Goal: Check status: Check status

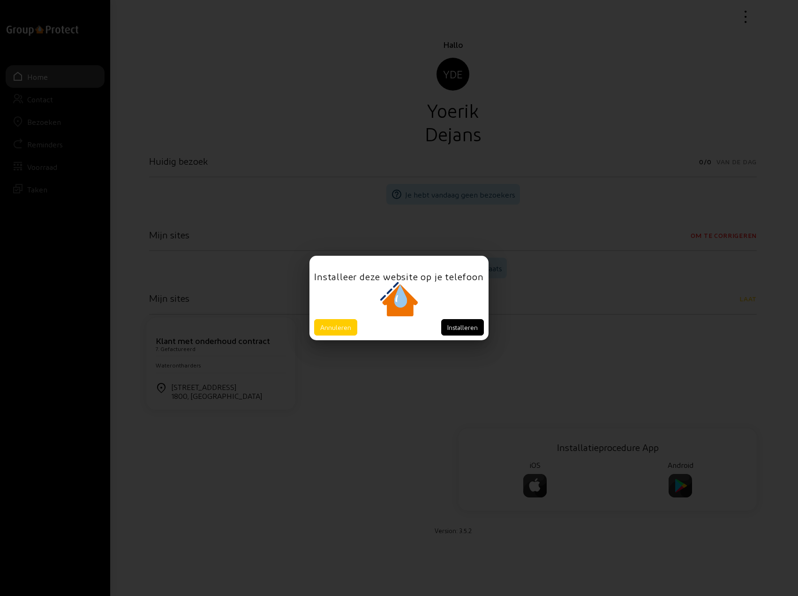
click at [336, 317] on div at bounding box center [398, 300] width 169 height 37
click at [329, 321] on button "Annuleren" at bounding box center [335, 327] width 43 height 16
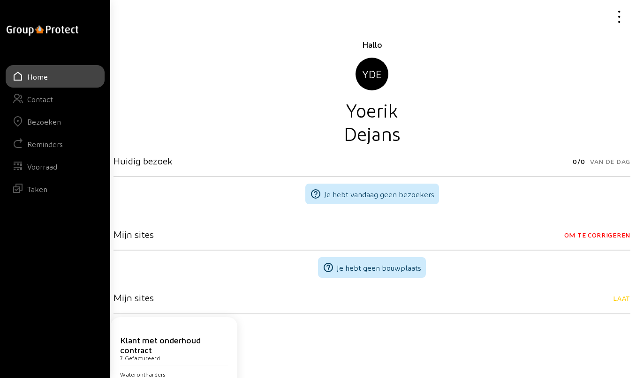
click at [40, 126] on link "Bezoeken" at bounding box center [55, 121] width 99 height 23
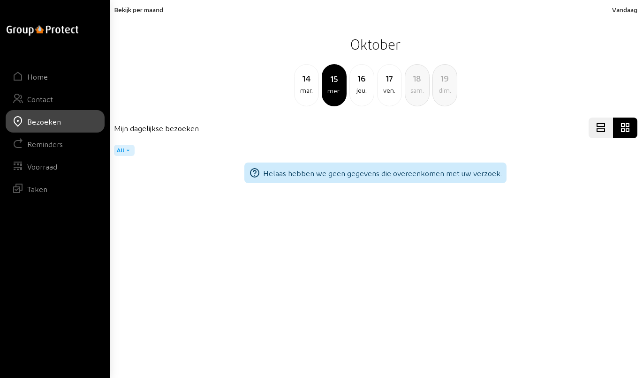
click at [133, 7] on span "Bekijk per maand" at bounding box center [138, 10] width 49 height 8
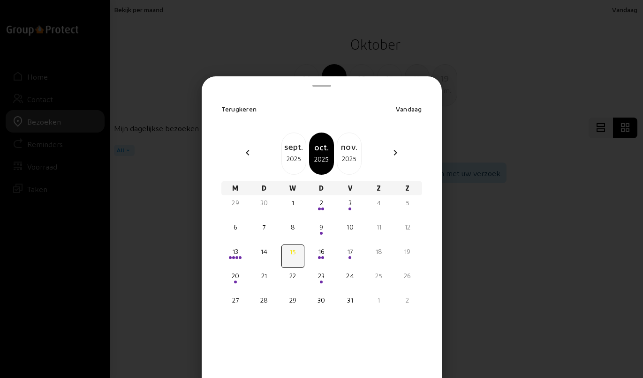
click at [292, 155] on div "2025" at bounding box center [294, 158] width 24 height 11
click at [348, 282] on span at bounding box center [346, 282] width 3 height 3
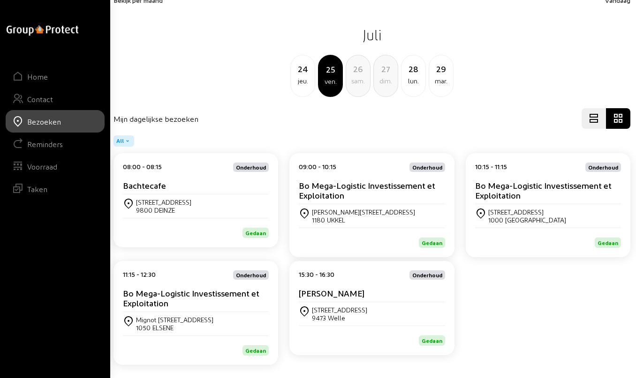
scroll to position [12, 0]
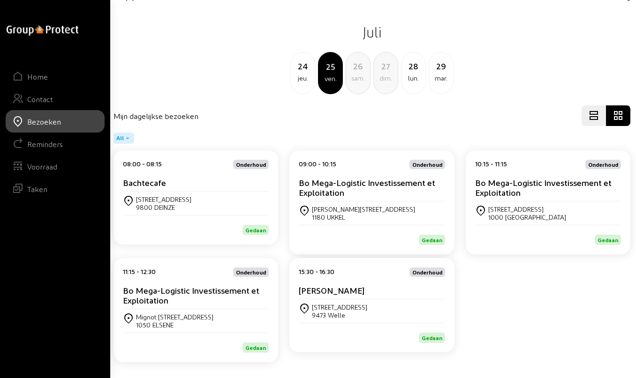
click at [536, 60] on div "24 jeu. 25 ven. 26 sam. 27 dim. 28 lun. [DATE]" at bounding box center [372, 73] width 528 height 42
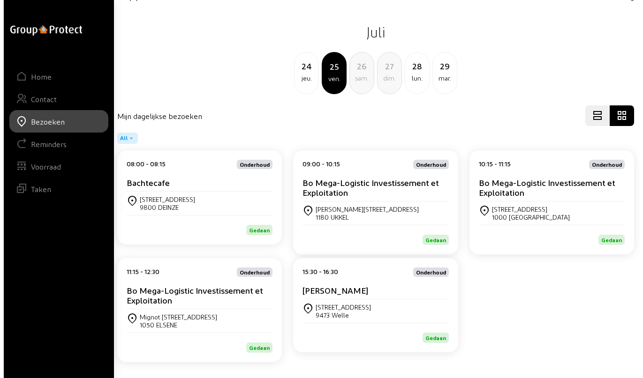
scroll to position [0, 0]
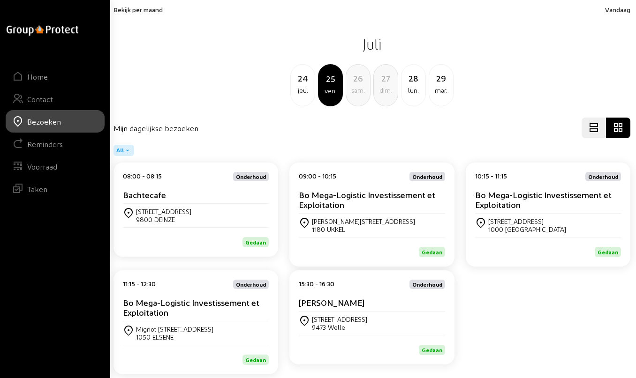
click at [143, 11] on span "Bekijk per maand" at bounding box center [137, 10] width 49 height 8
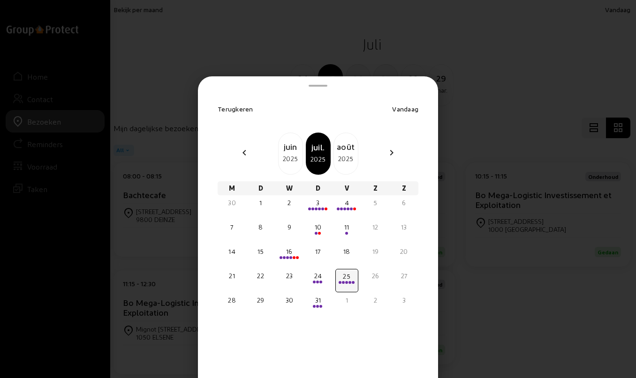
click at [344, 158] on div "2025" at bounding box center [346, 158] width 24 height 11
click at [316, 303] on div "28" at bounding box center [317, 300] width 21 height 9
